Goal: Navigation & Orientation: Understand site structure

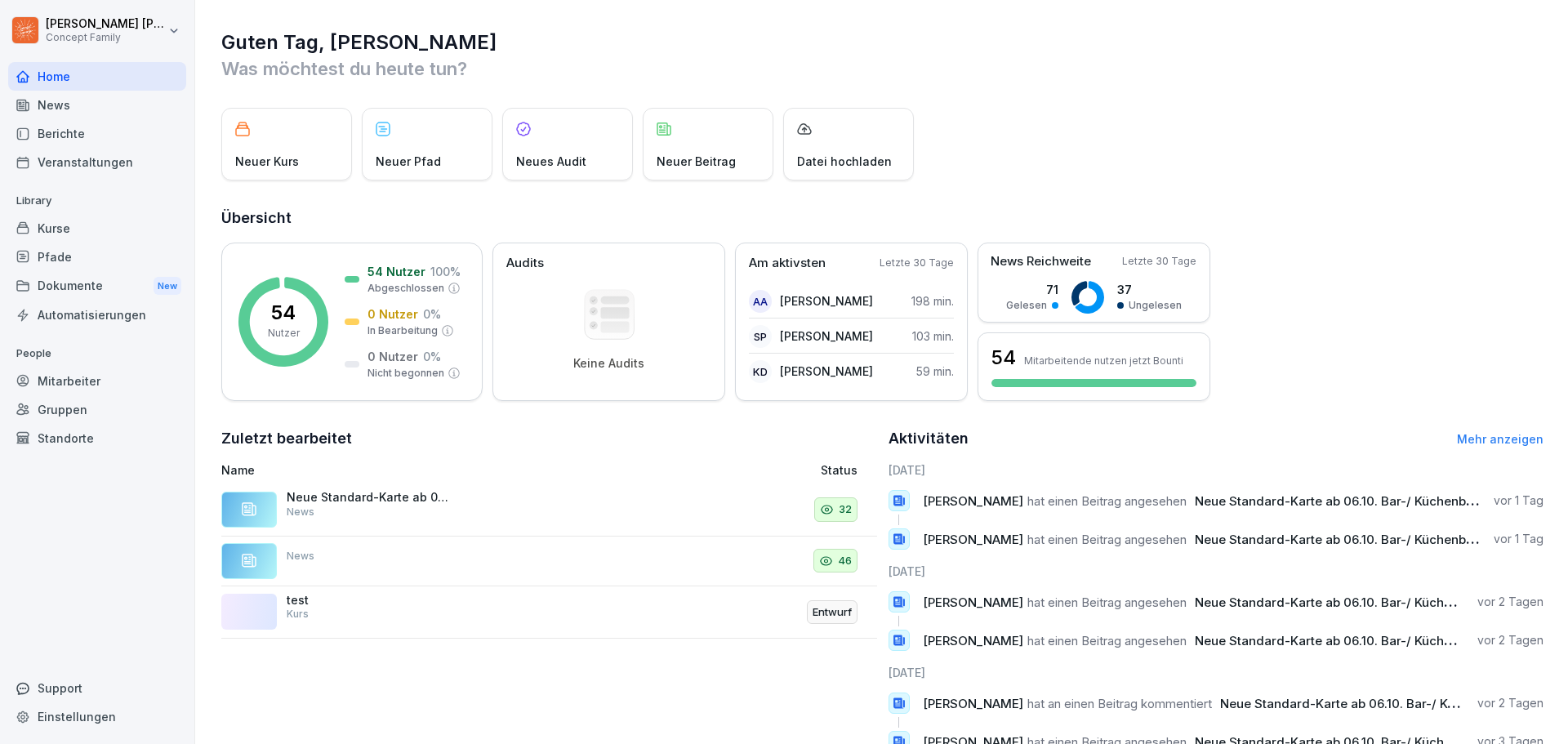
drag, startPoint x: 62, startPoint y: 102, endPoint x: 50, endPoint y: 98, distance: 12.6
click at [62, 102] on div "News" at bounding box center [96, 104] width 178 height 29
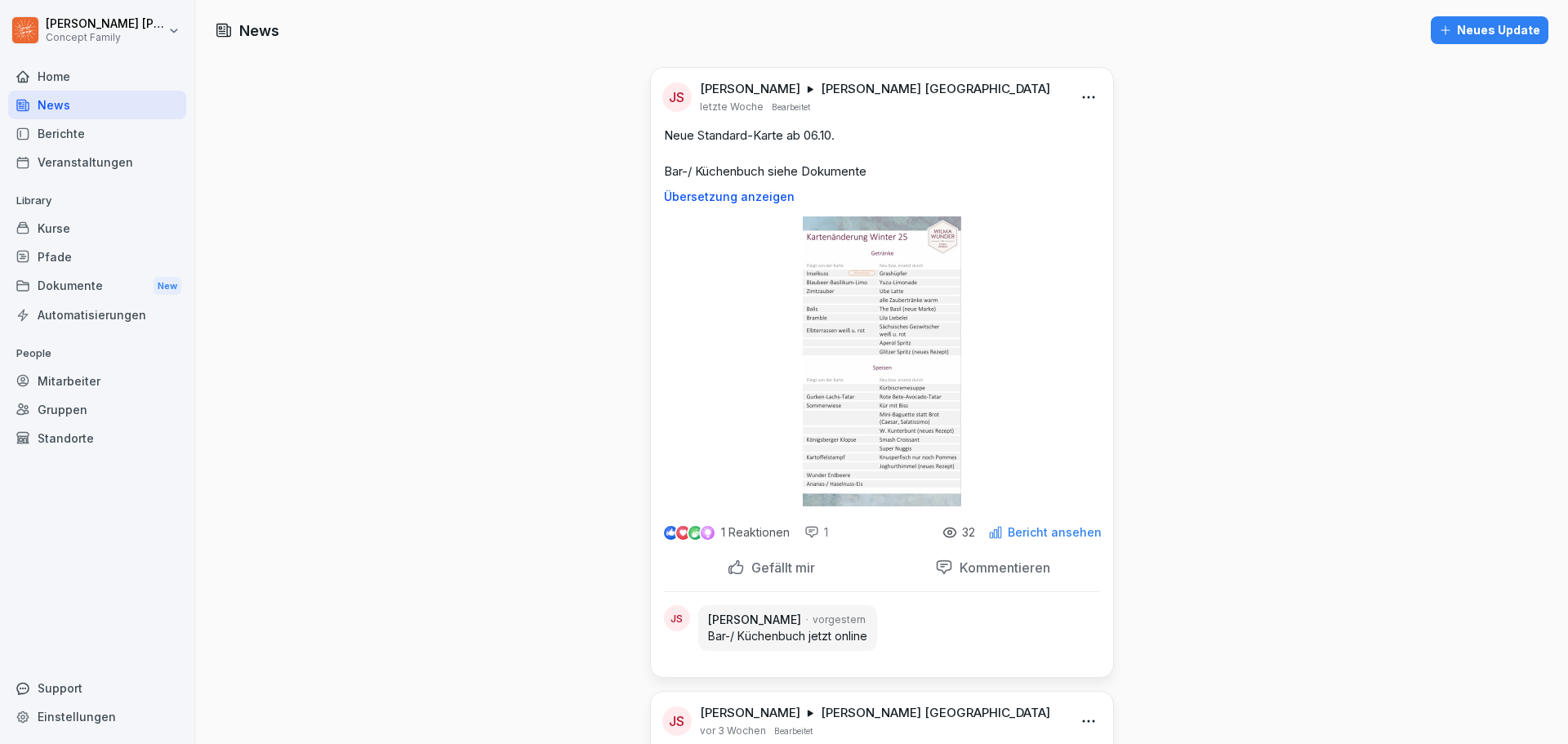
click at [1087, 98] on html "Jakob Schmidt Concept Family Home News Berichte Veranstaltungen Library Kurse P…" at bounding box center [784, 372] width 1568 height 744
click at [1001, 129] on div "Bearbeiten" at bounding box center [993, 131] width 202 height 33
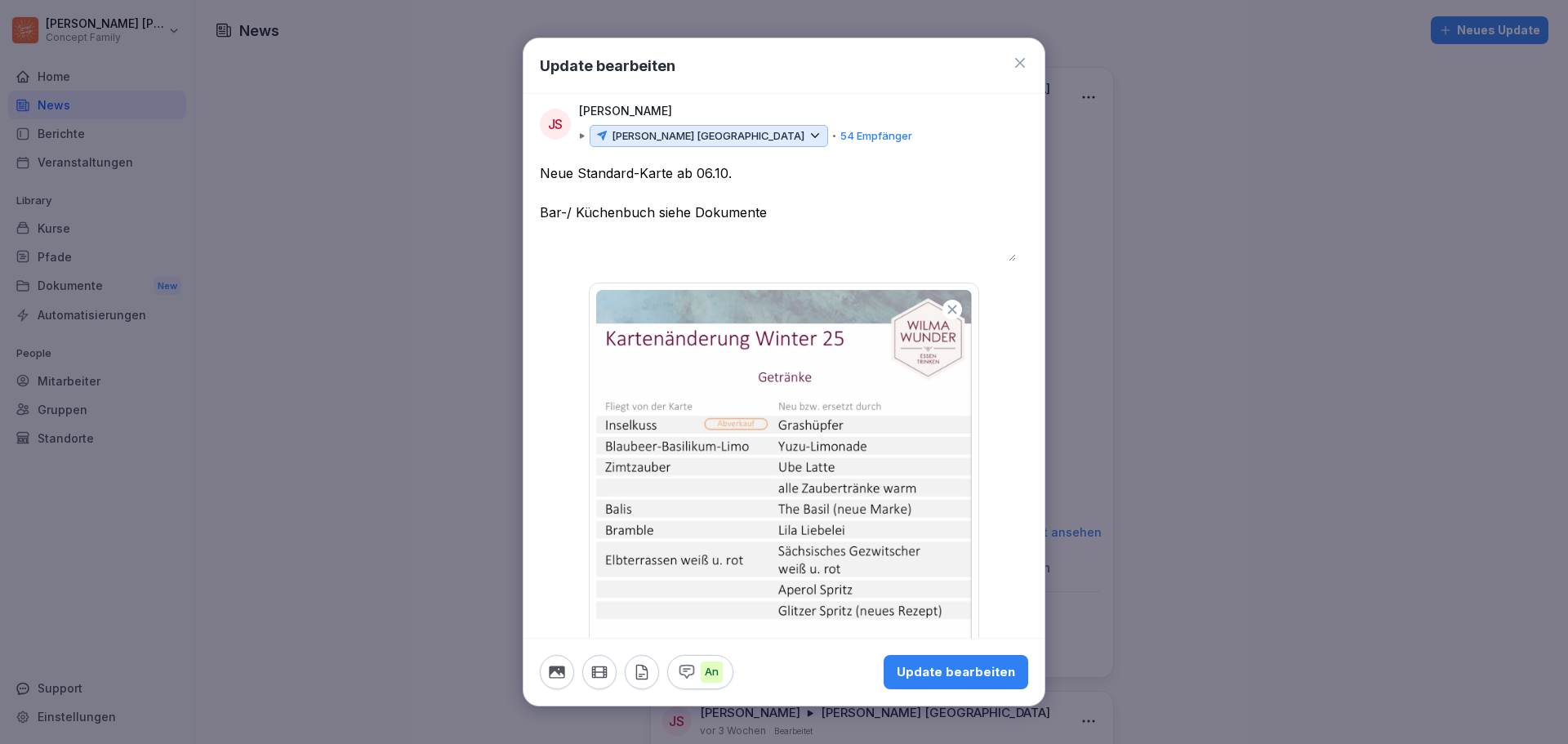
click at [840, 134] on p "54 Empfänger" at bounding box center [876, 136] width 72 height 16
click at [702, 135] on p "[PERSON_NAME] [GEOGRAPHIC_DATA]" at bounding box center [708, 136] width 193 height 16
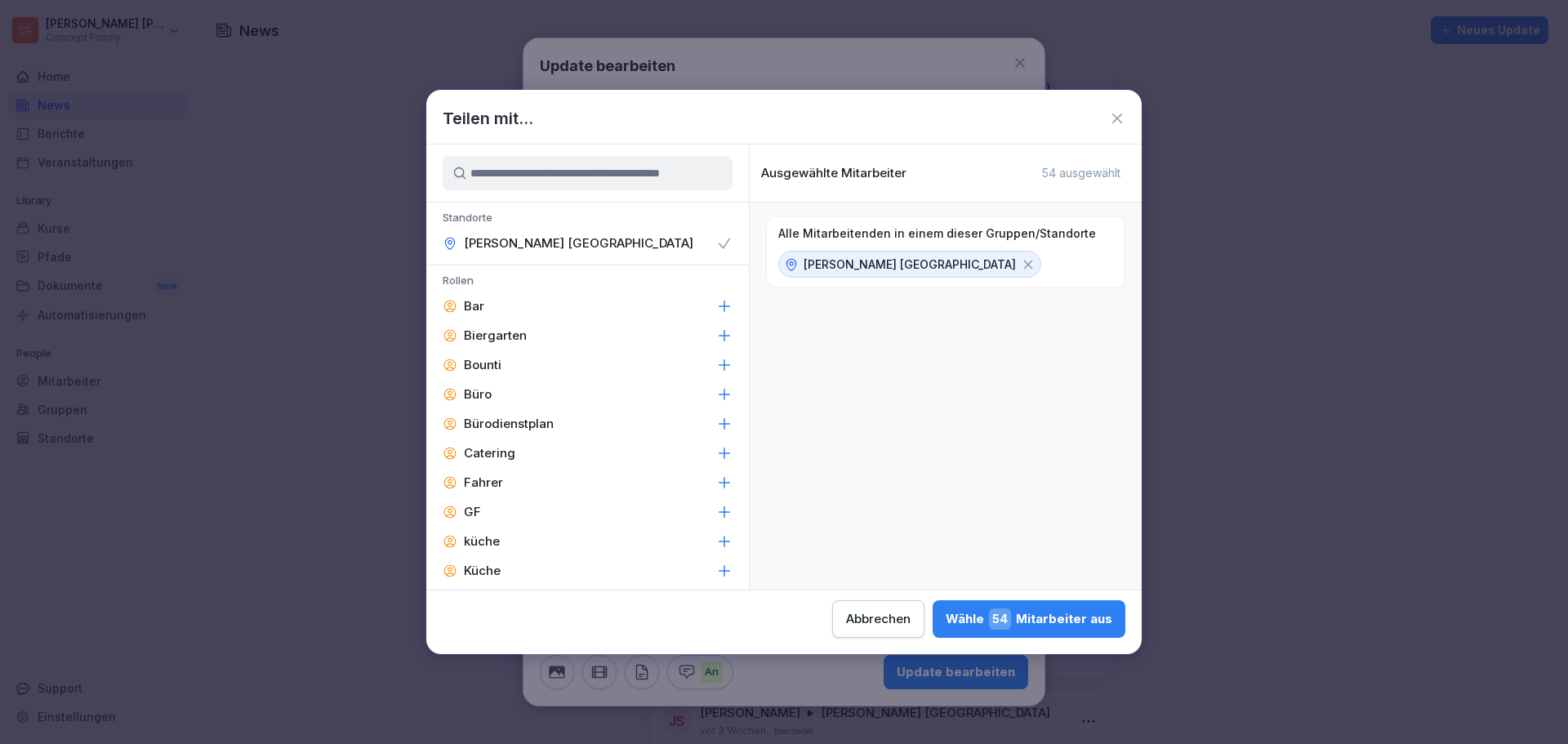
click at [1118, 117] on icon at bounding box center [1118, 118] width 10 height 10
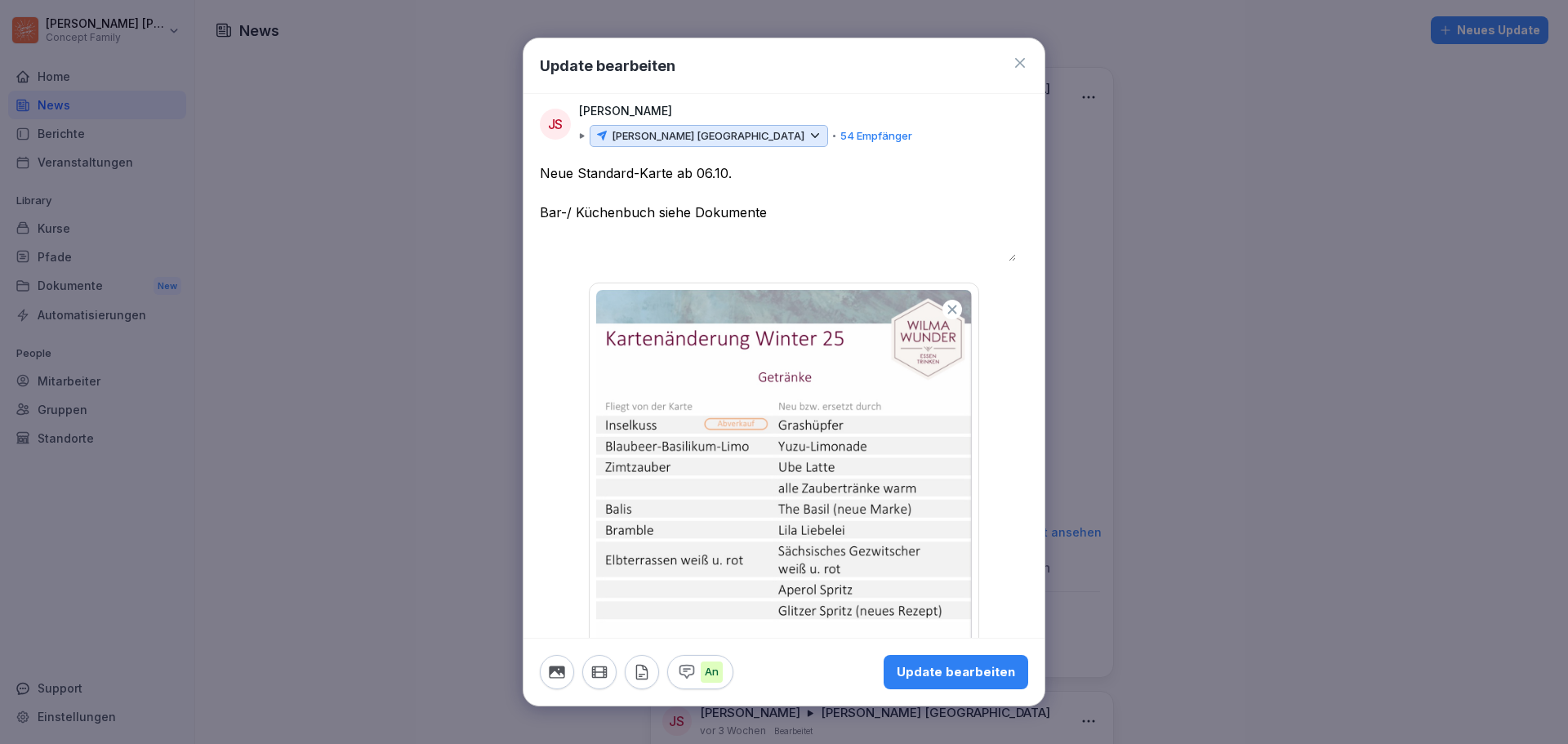
click at [1015, 63] on icon at bounding box center [1020, 63] width 16 height 16
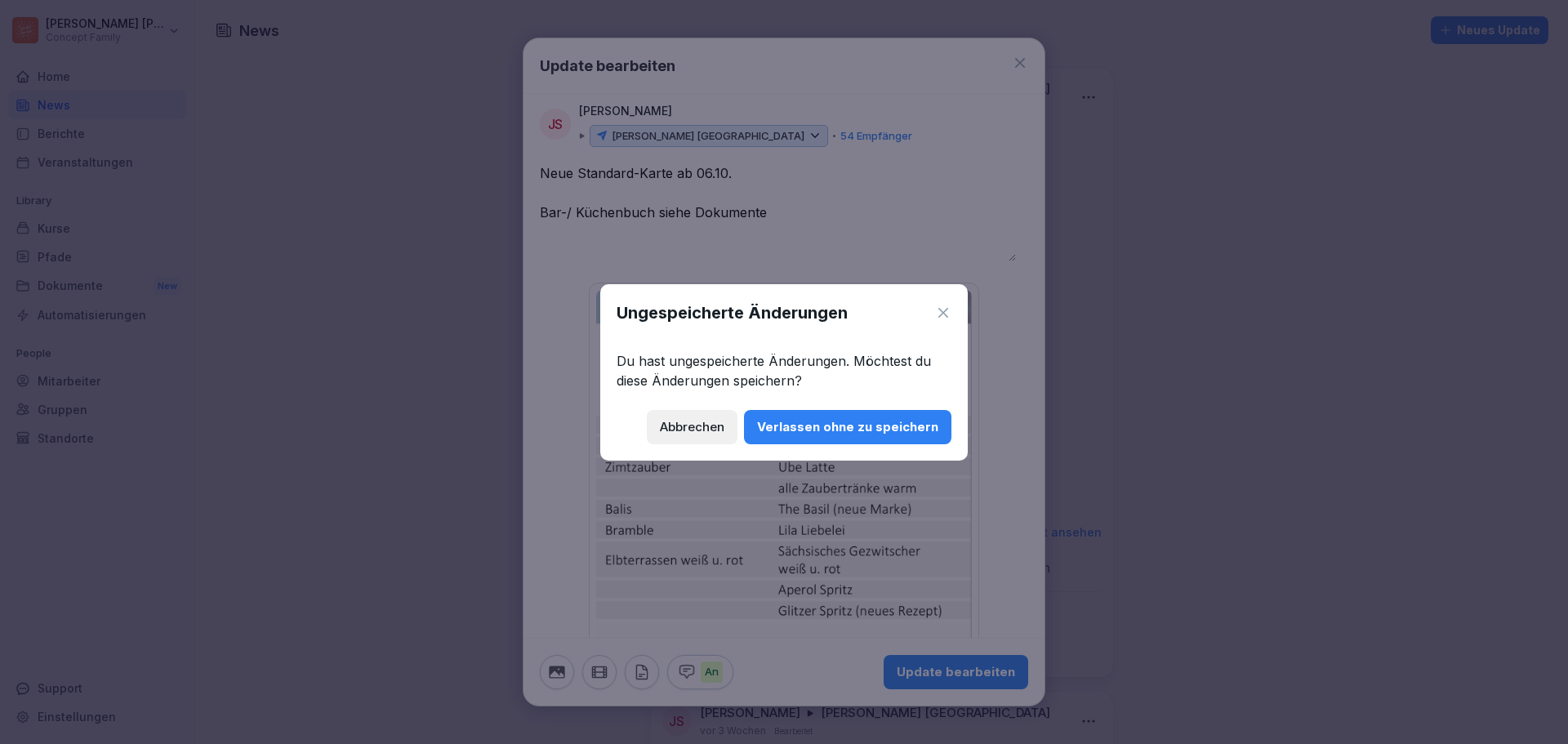
drag, startPoint x: 822, startPoint y: 433, endPoint x: 844, endPoint y: 439, distance: 22.8
click at [823, 433] on div "Verlassen ohne zu speichern" at bounding box center [847, 428] width 181 height 18
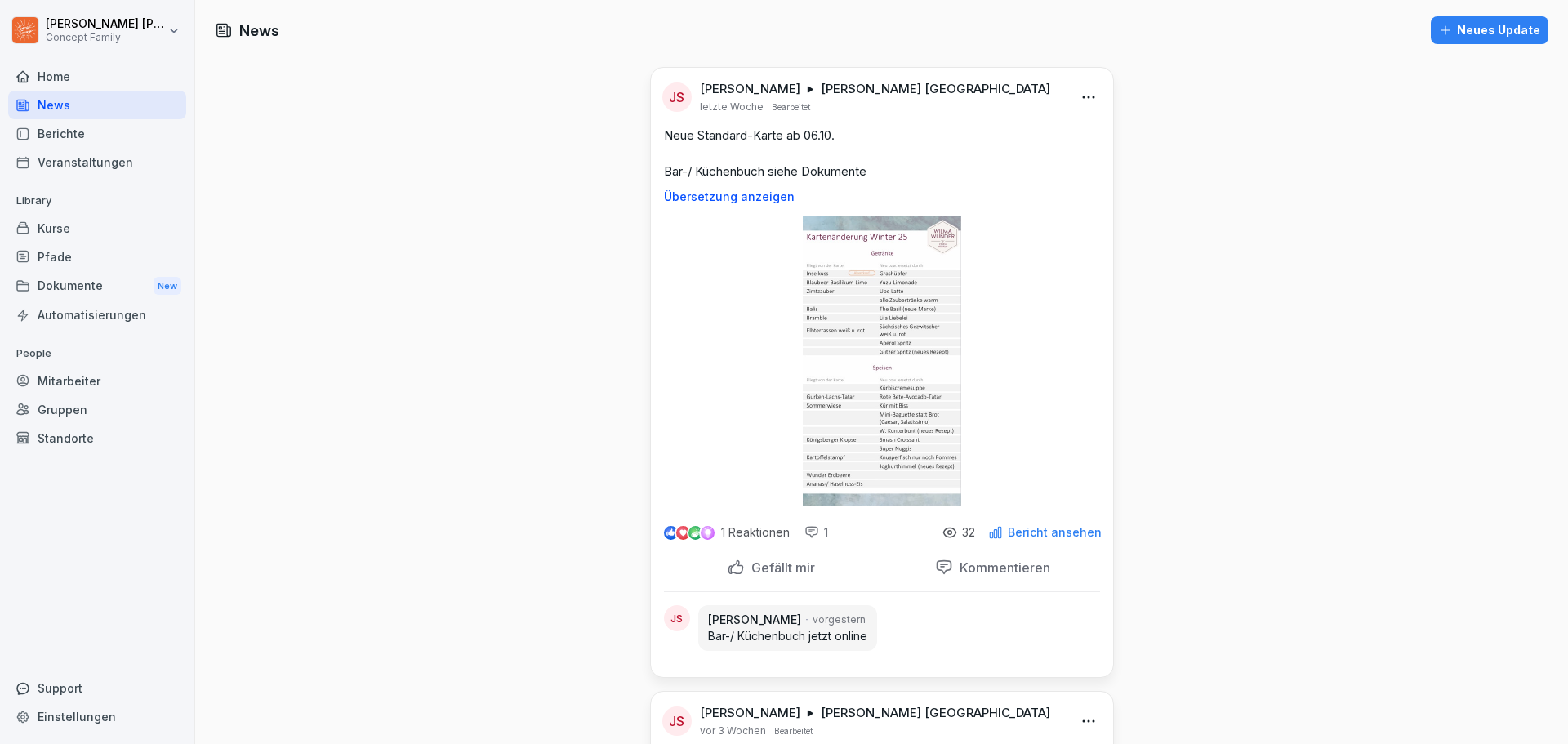
click at [56, 130] on div "Berichte" at bounding box center [96, 133] width 178 height 29
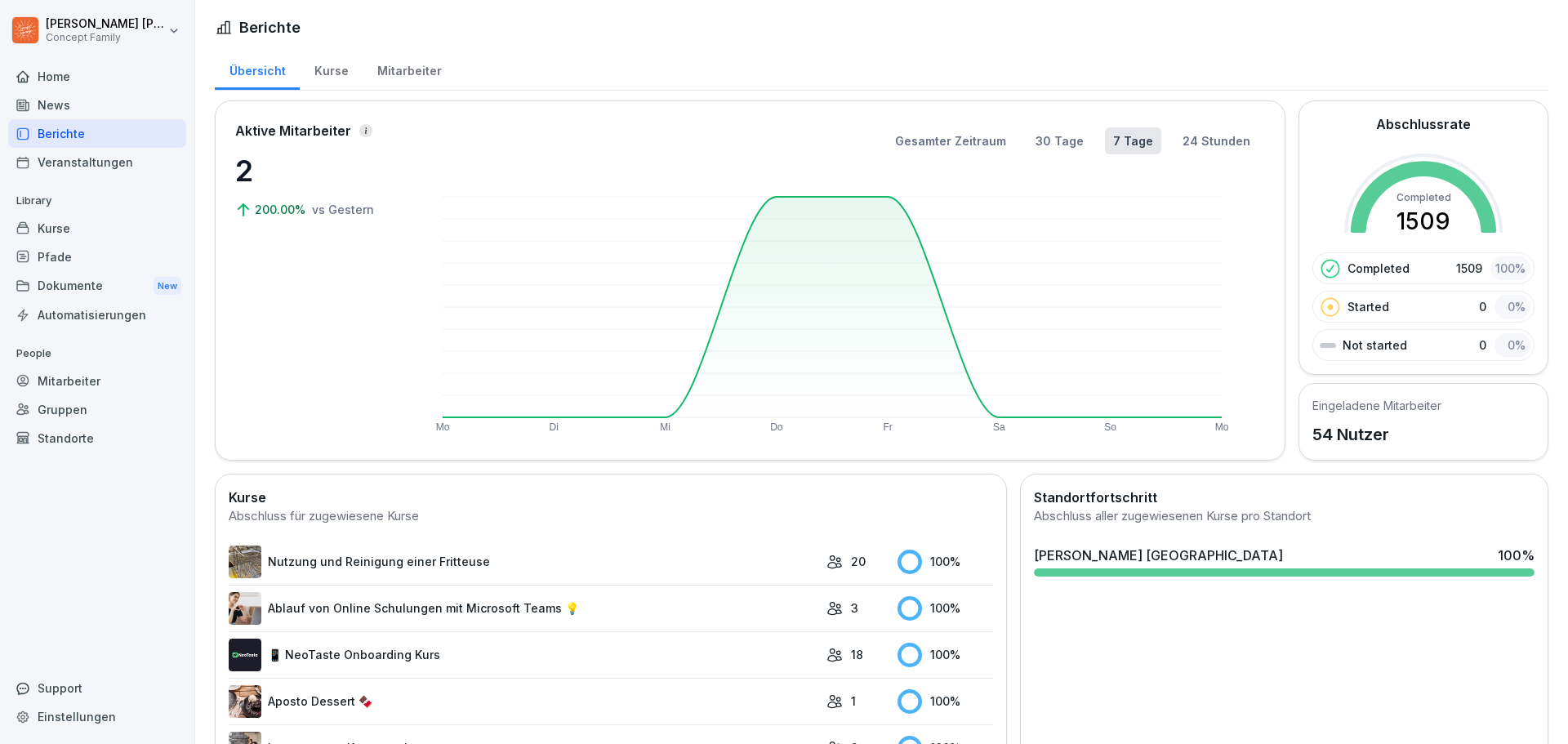
click at [320, 70] on div "Kurse" at bounding box center [330, 69] width 63 height 42
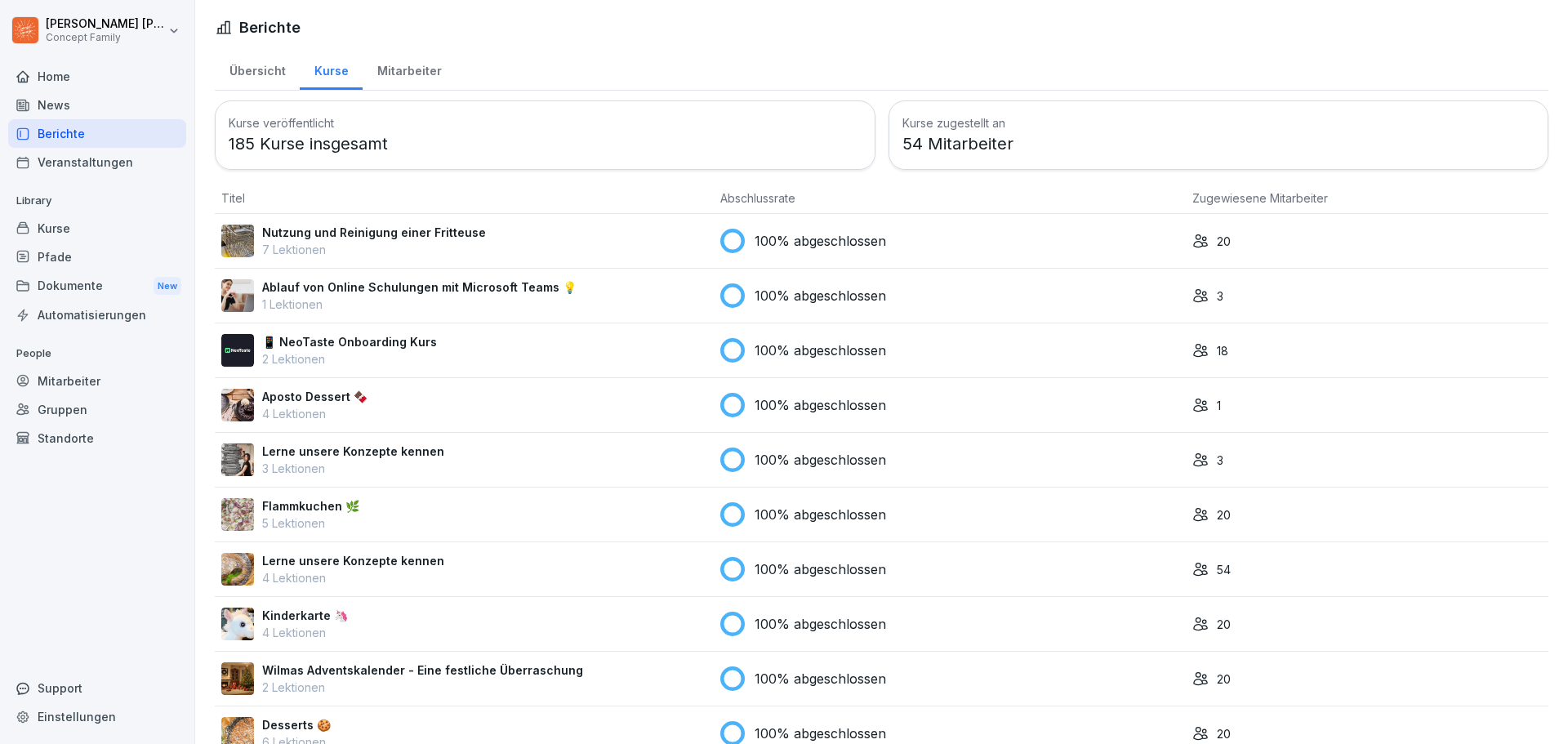
click at [414, 77] on div "Mitarbeiter" at bounding box center [410, 69] width 93 height 42
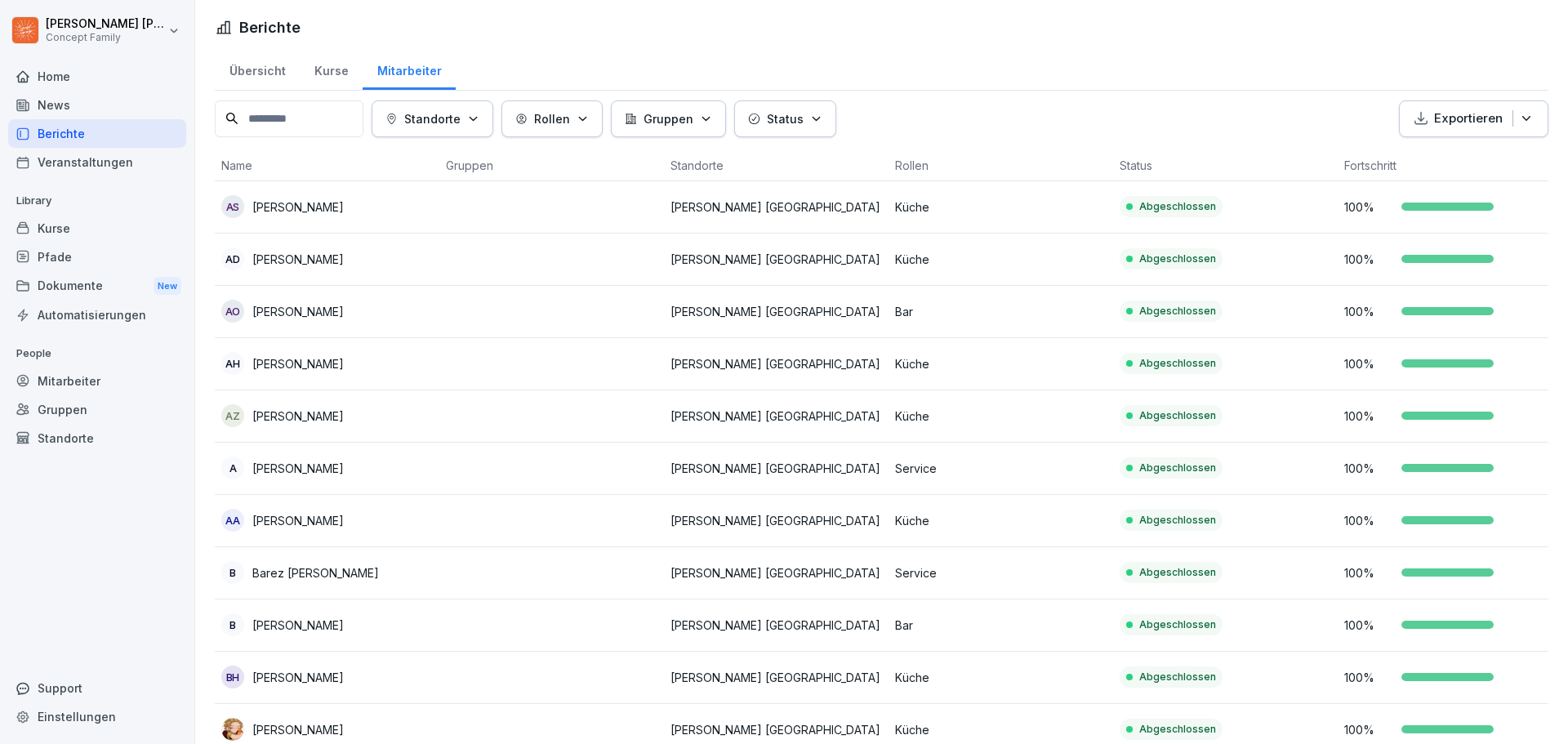
drag, startPoint x: 85, startPoint y: 174, endPoint x: 102, endPoint y: 173, distance: 17.0
click at [85, 174] on div "Veranstaltungen" at bounding box center [96, 162] width 178 height 29
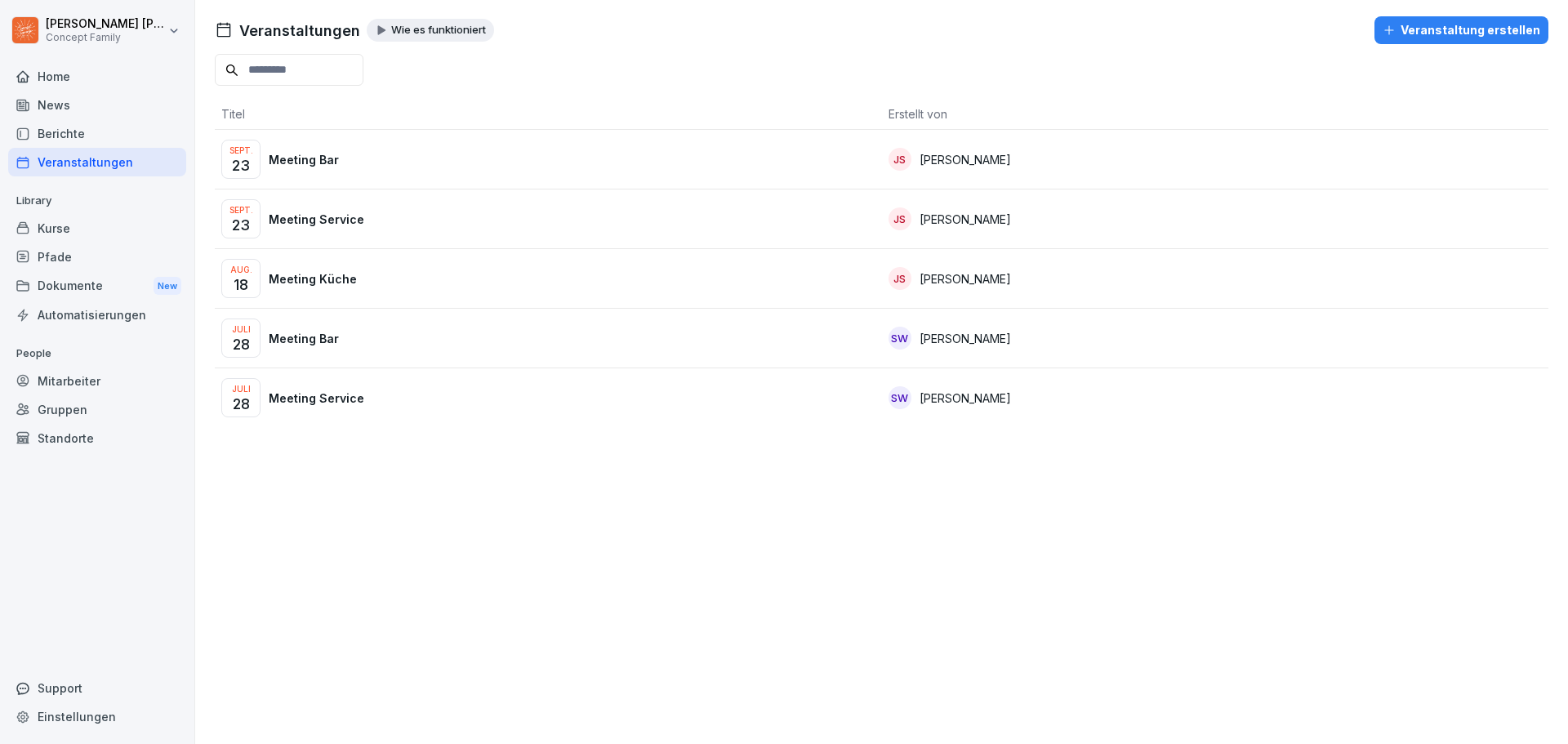
click at [327, 279] on p "Meeting Küche" at bounding box center [312, 279] width 88 height 17
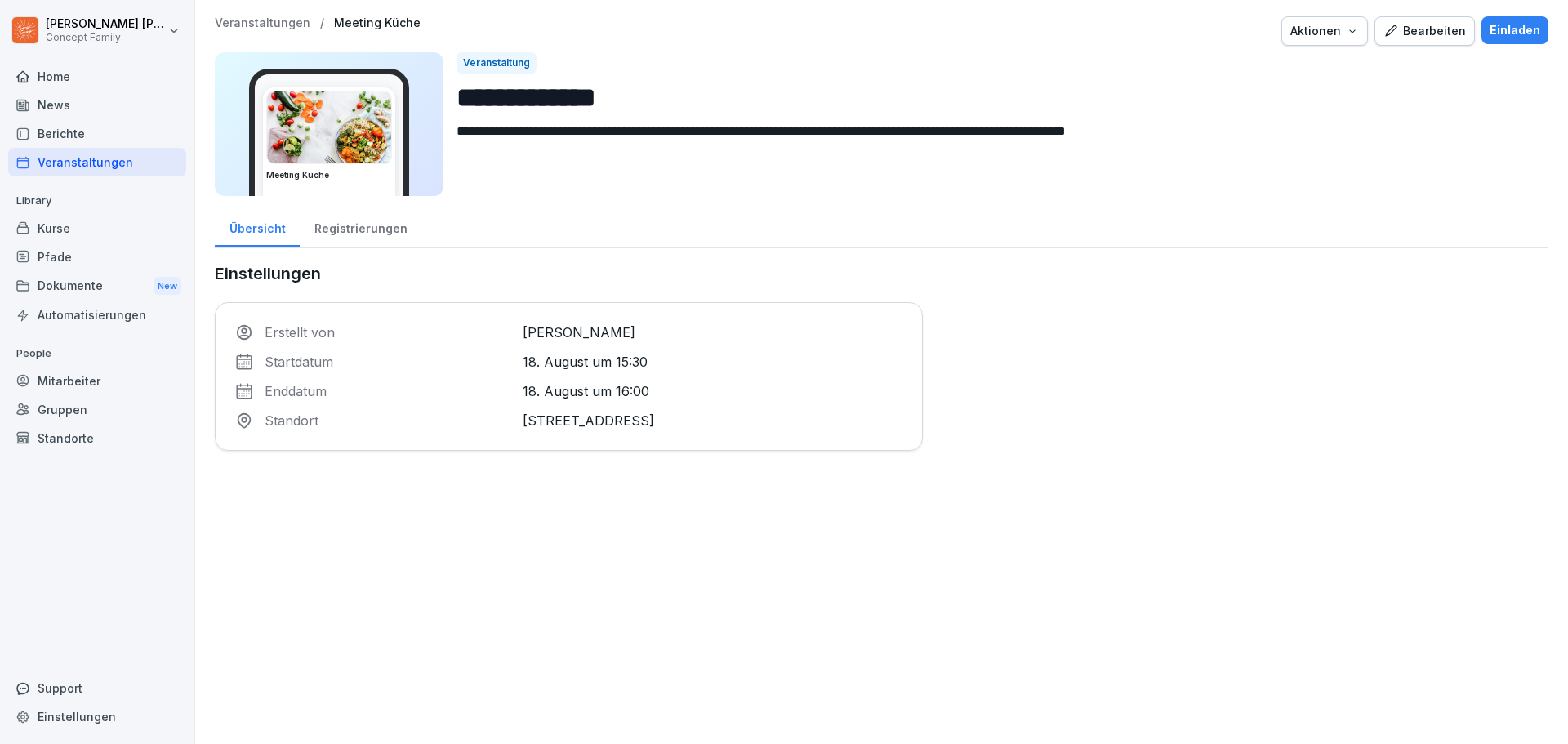
click at [364, 152] on div at bounding box center [329, 127] width 124 height 72
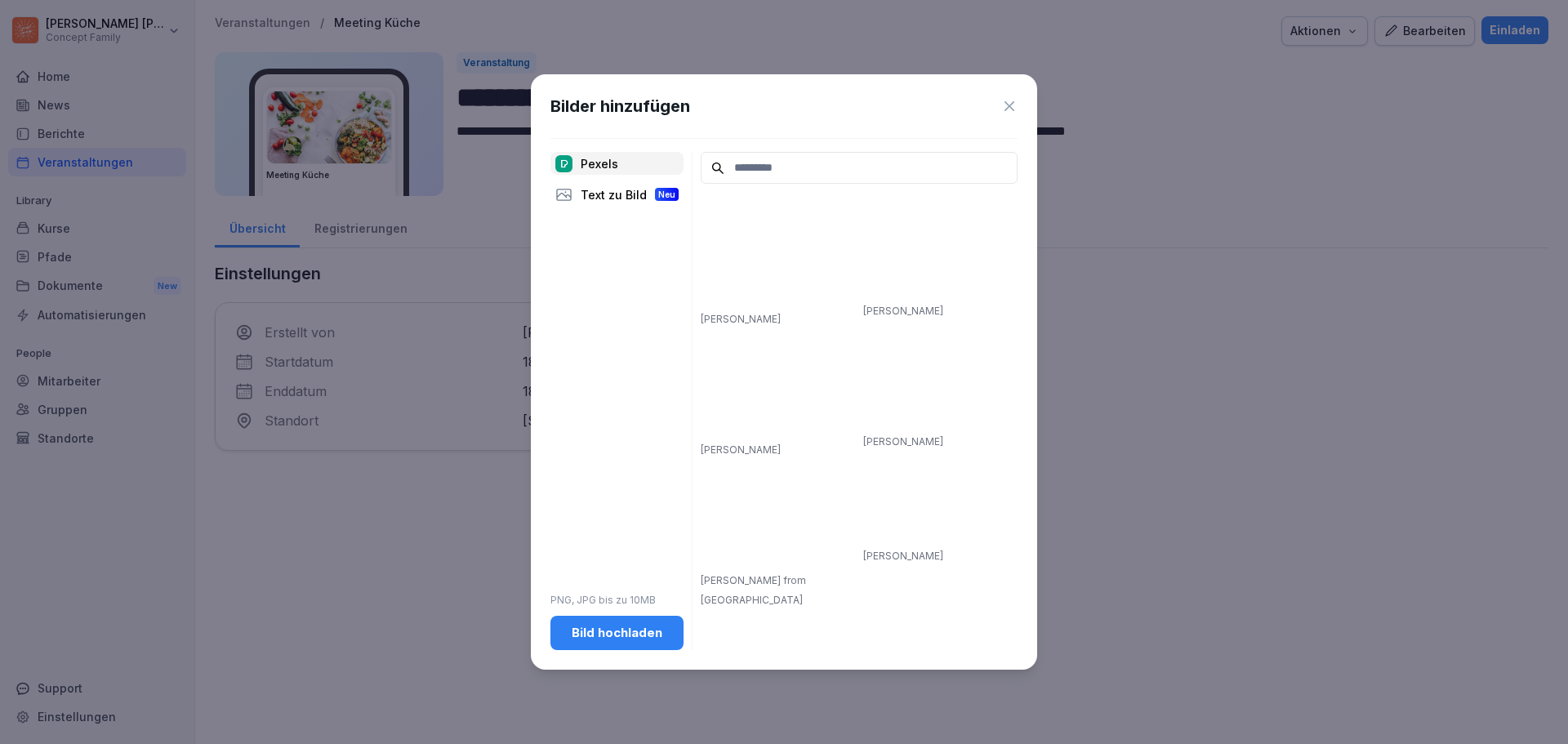
click at [1000, 102] on div "Bilder hinzufügen" at bounding box center [784, 105] width 467 height 25
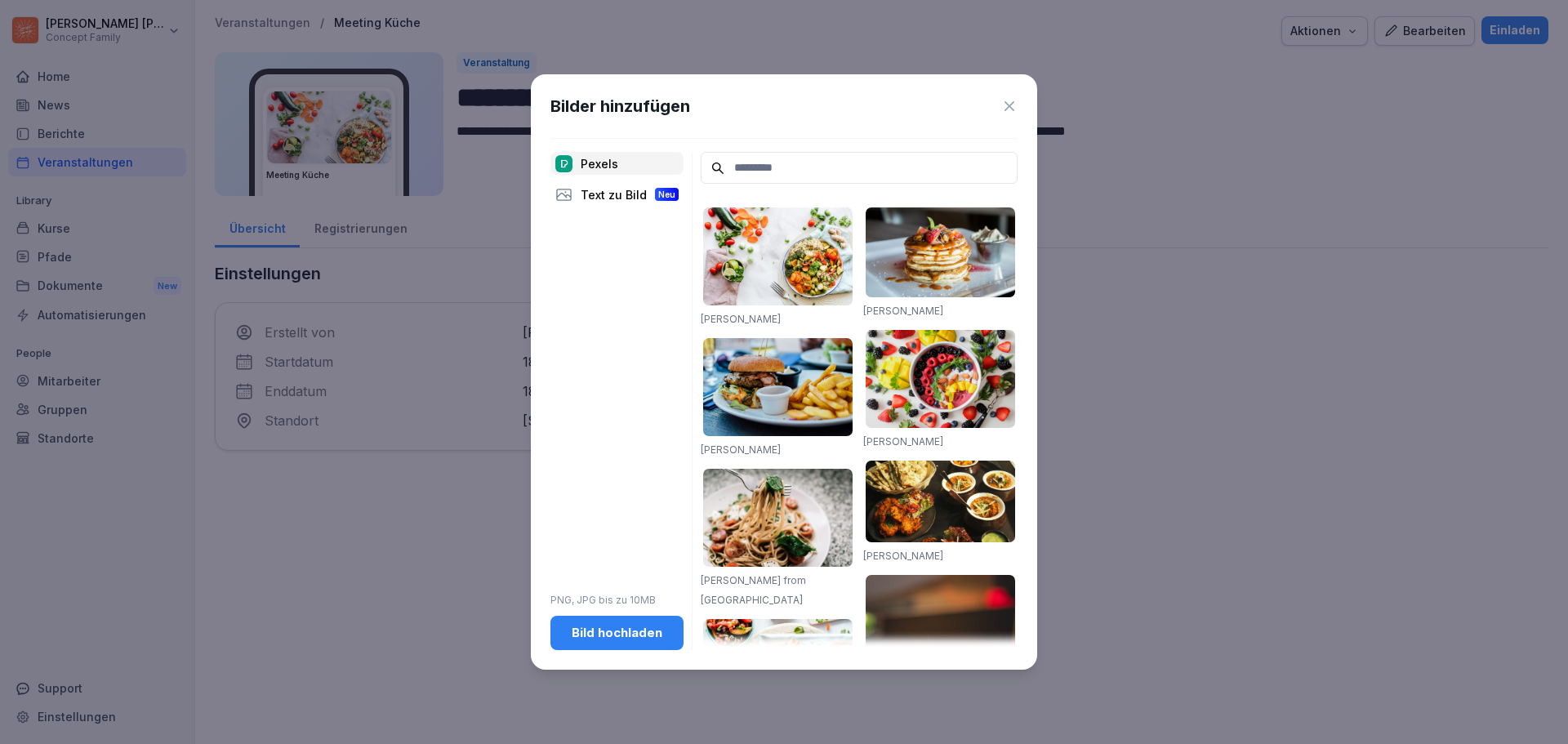
click at [1009, 104] on icon at bounding box center [1009, 106] width 16 height 16
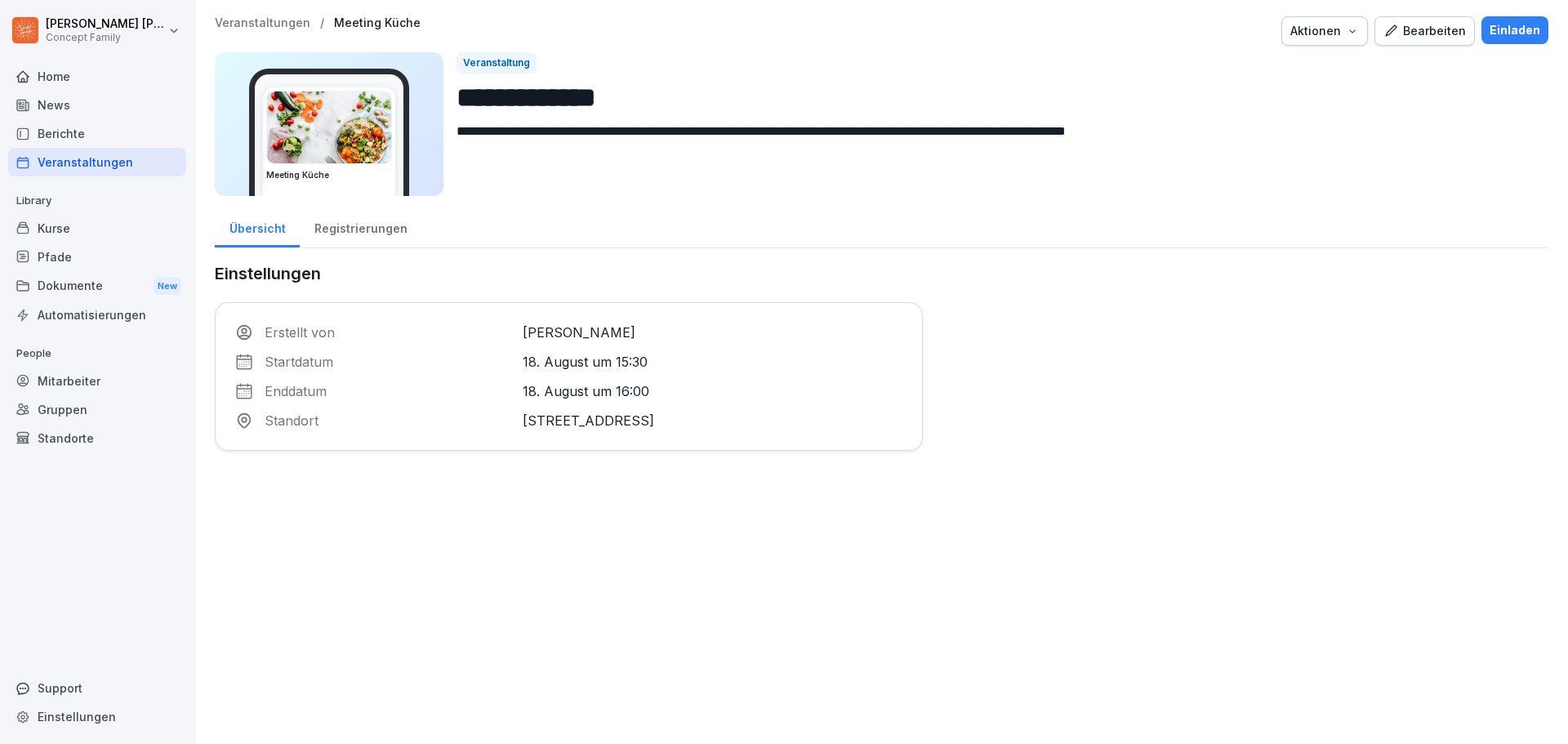
click at [358, 227] on div "Registrierungen" at bounding box center [360, 227] width 121 height 42
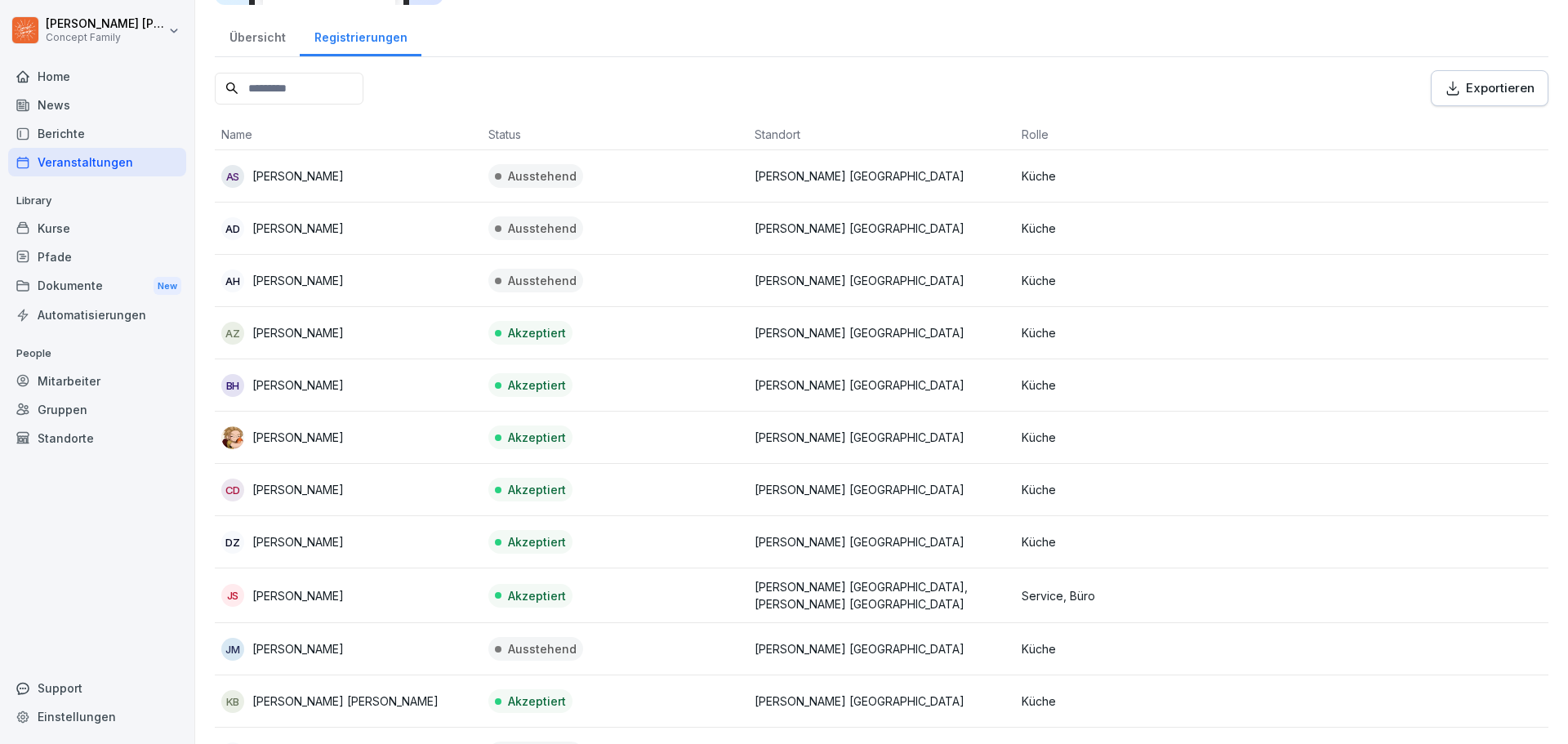
scroll to position [82, 0]
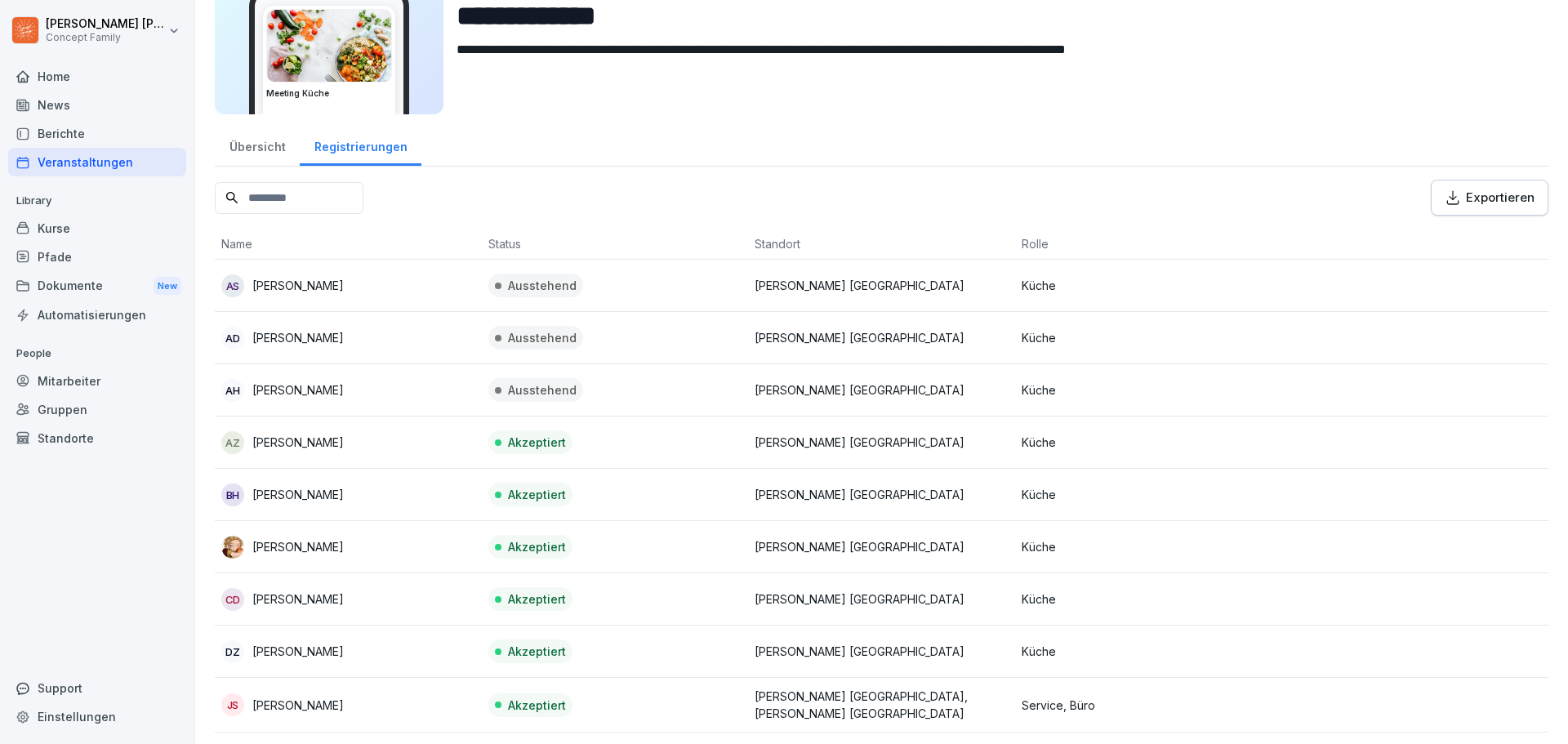
click at [82, 241] on div "Kurse" at bounding box center [96, 228] width 178 height 29
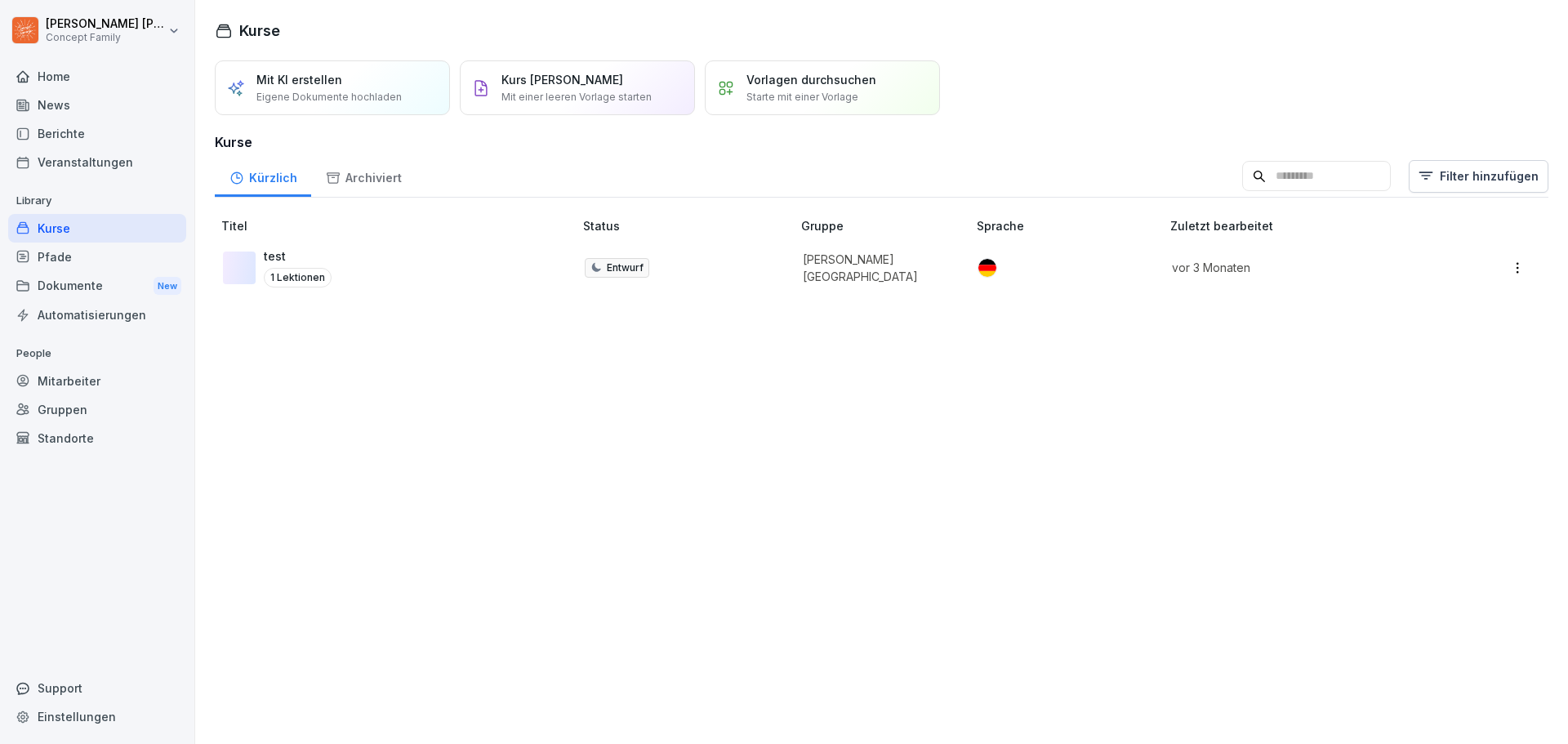
drag, startPoint x: 531, startPoint y: 259, endPoint x: 515, endPoint y: 260, distance: 16.0
click at [515, 260] on div "test 1 Lektionen" at bounding box center [390, 268] width 334 height 40
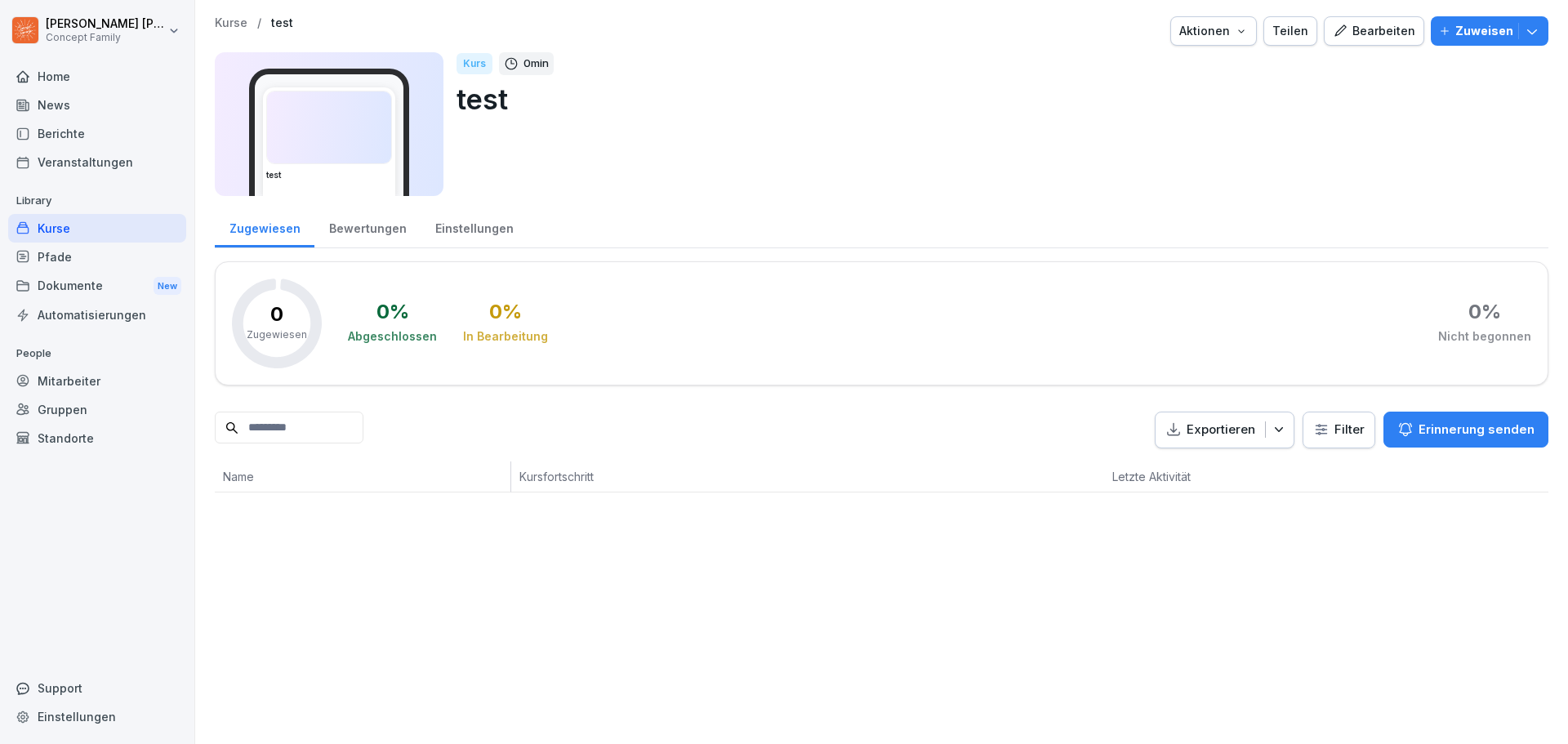
click at [87, 263] on div "Pfade" at bounding box center [96, 257] width 178 height 29
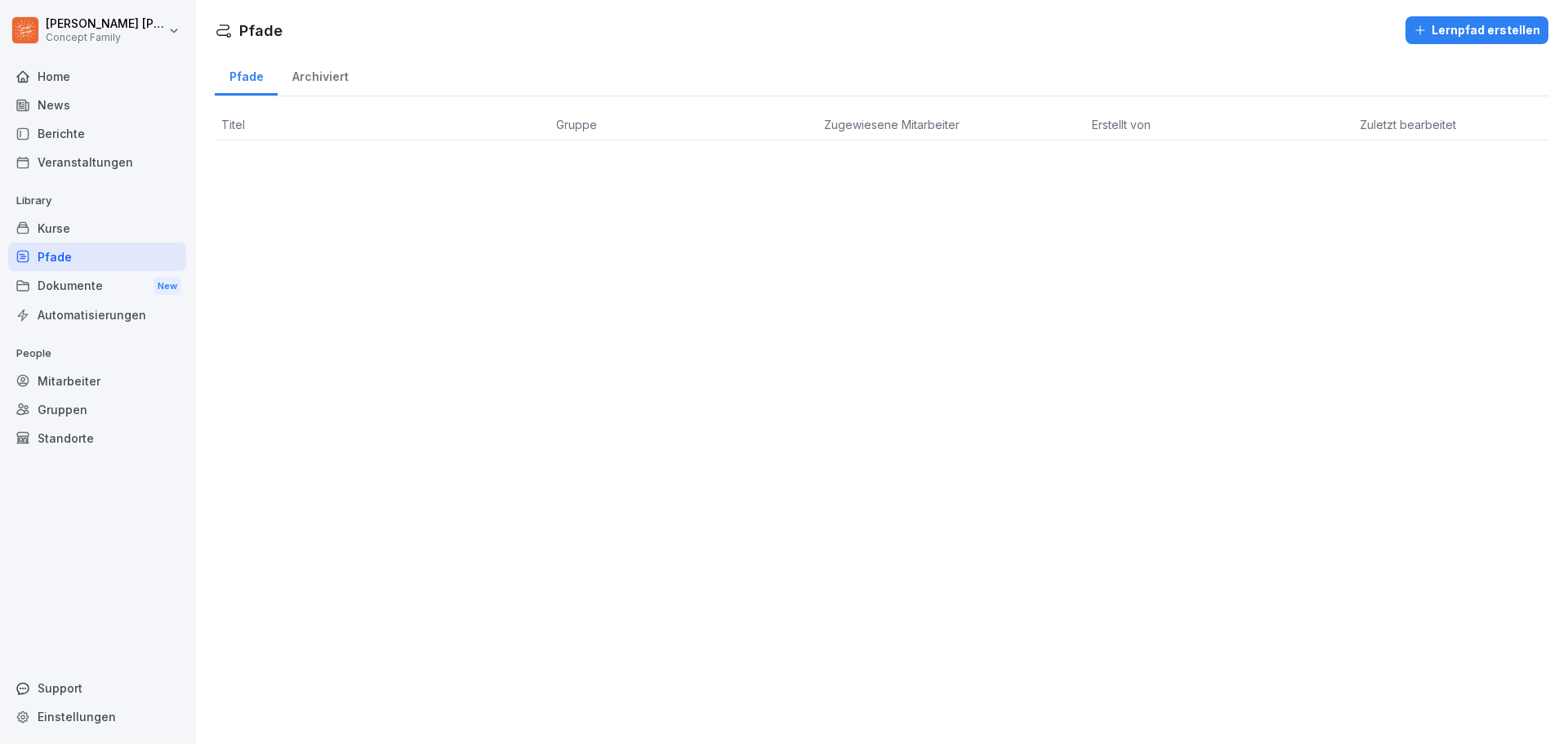
click at [95, 283] on div "Dokumente New" at bounding box center [96, 286] width 178 height 30
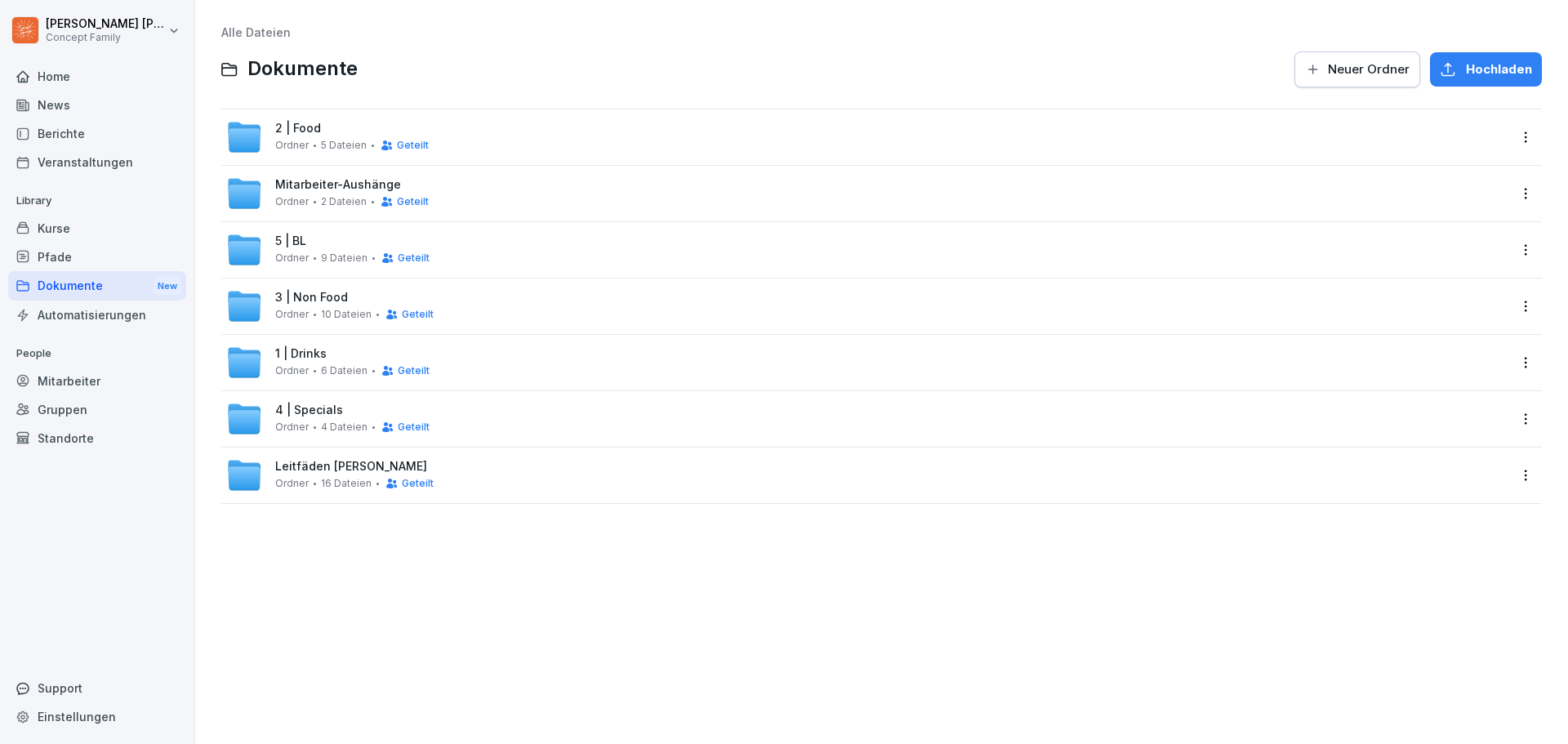
click at [326, 127] on div "2 | Food Ordner 5 Dateien Geteilt" at bounding box center [352, 136] width 153 height 30
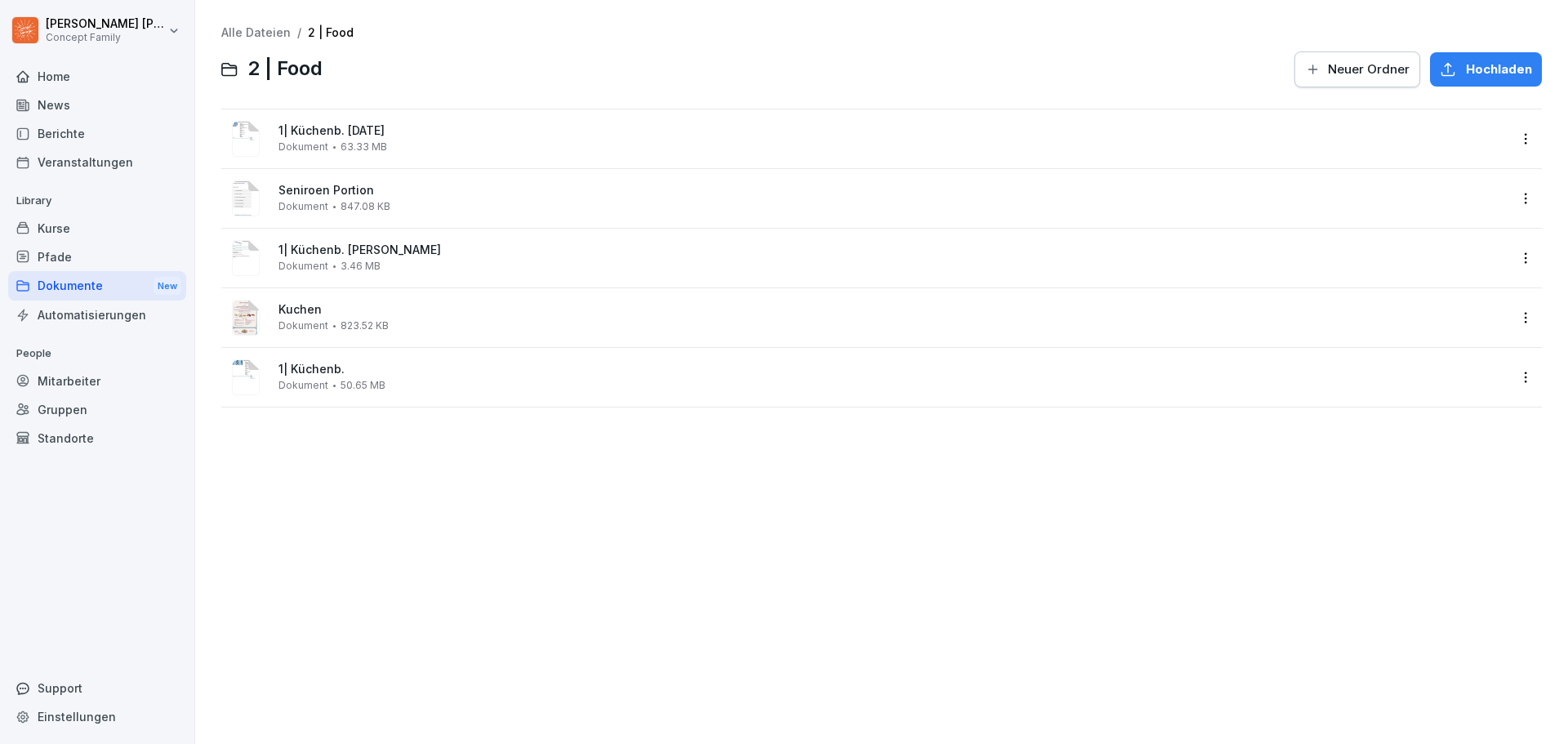
click at [1513, 140] on html "[PERSON_NAME] Concept Family Home News Berichte Veranstaltungen Library Kurse P…" at bounding box center [784, 372] width 1568 height 744
click at [487, 521] on html "[PERSON_NAME] Concept Family Home News Berichte Veranstaltungen Library Kurse P…" at bounding box center [784, 372] width 1568 height 744
click at [135, 316] on div "Automatisierungen" at bounding box center [96, 314] width 178 height 29
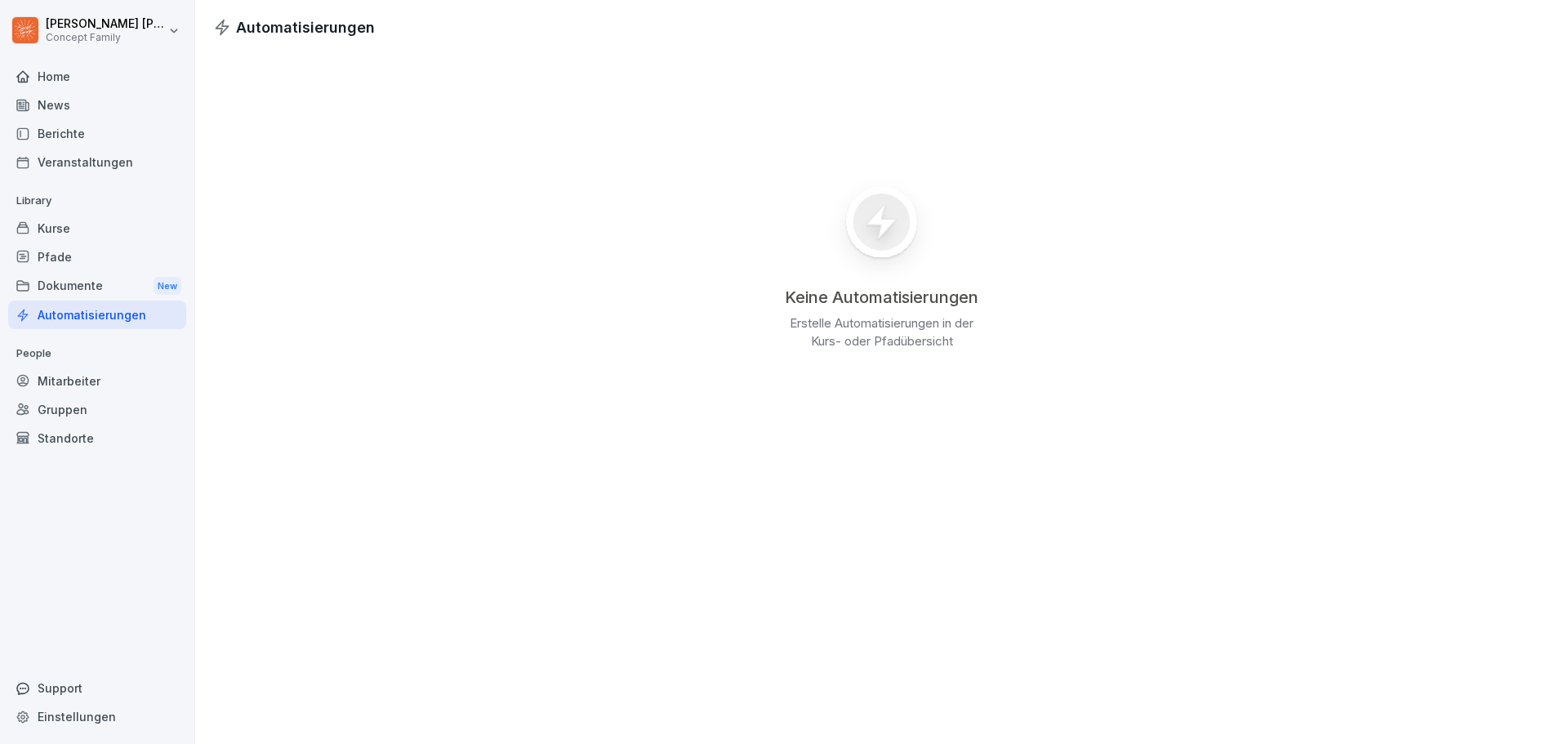
click at [96, 380] on div "Mitarbeiter" at bounding box center [96, 381] width 178 height 29
